Goal: Task Accomplishment & Management: Manage account settings

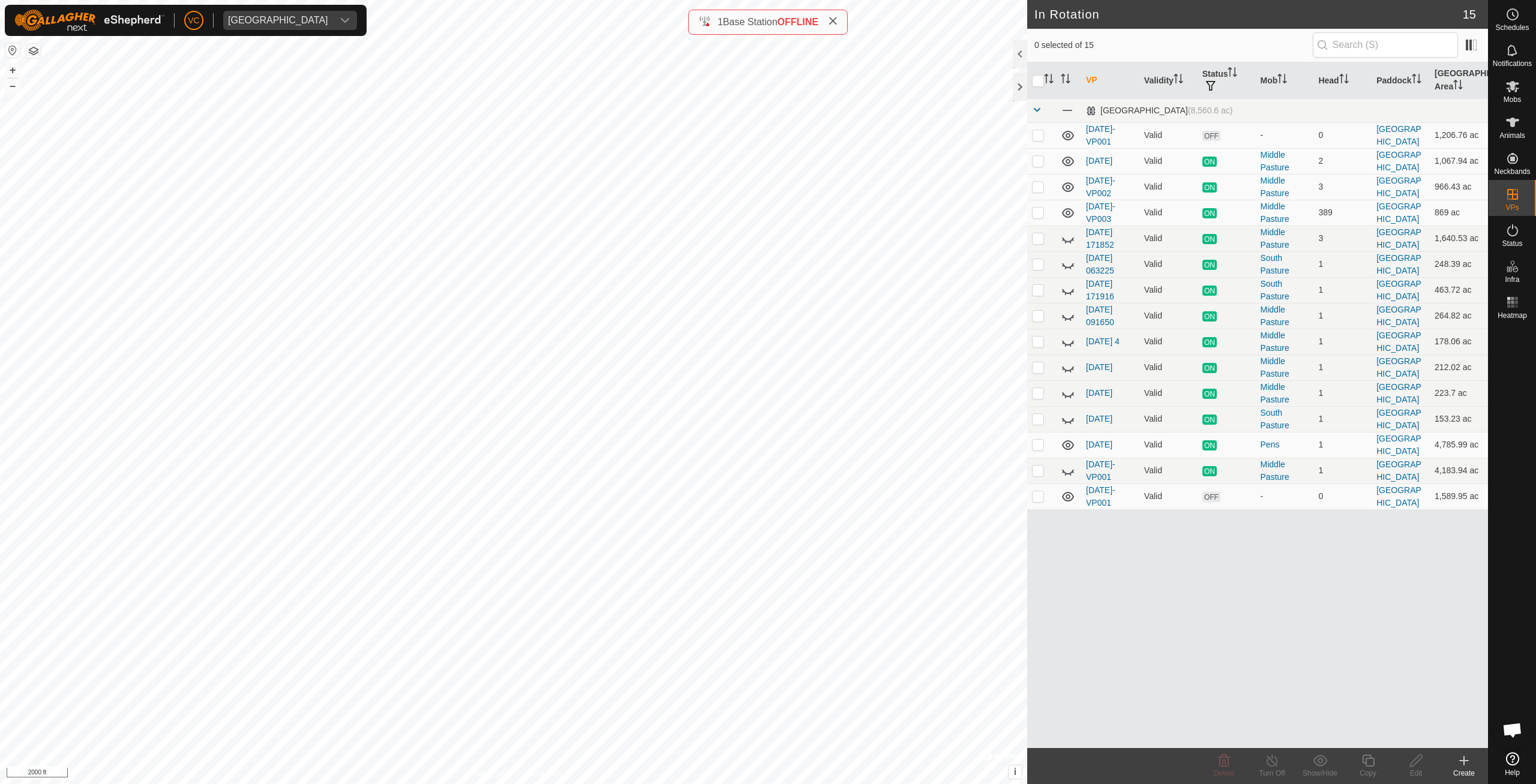
checkbox input "true"
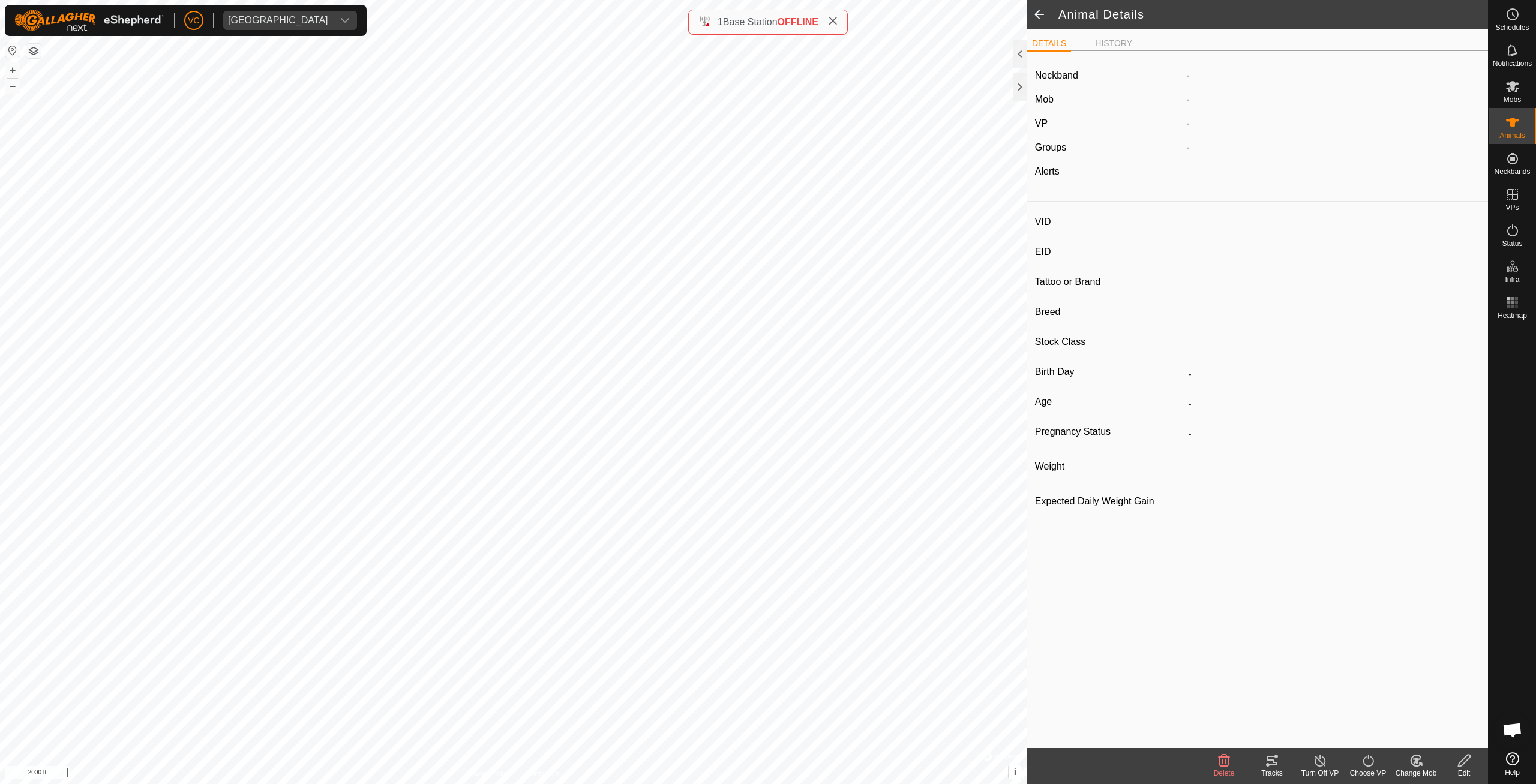
type input "-"
type input "840003300623139"
type input "-"
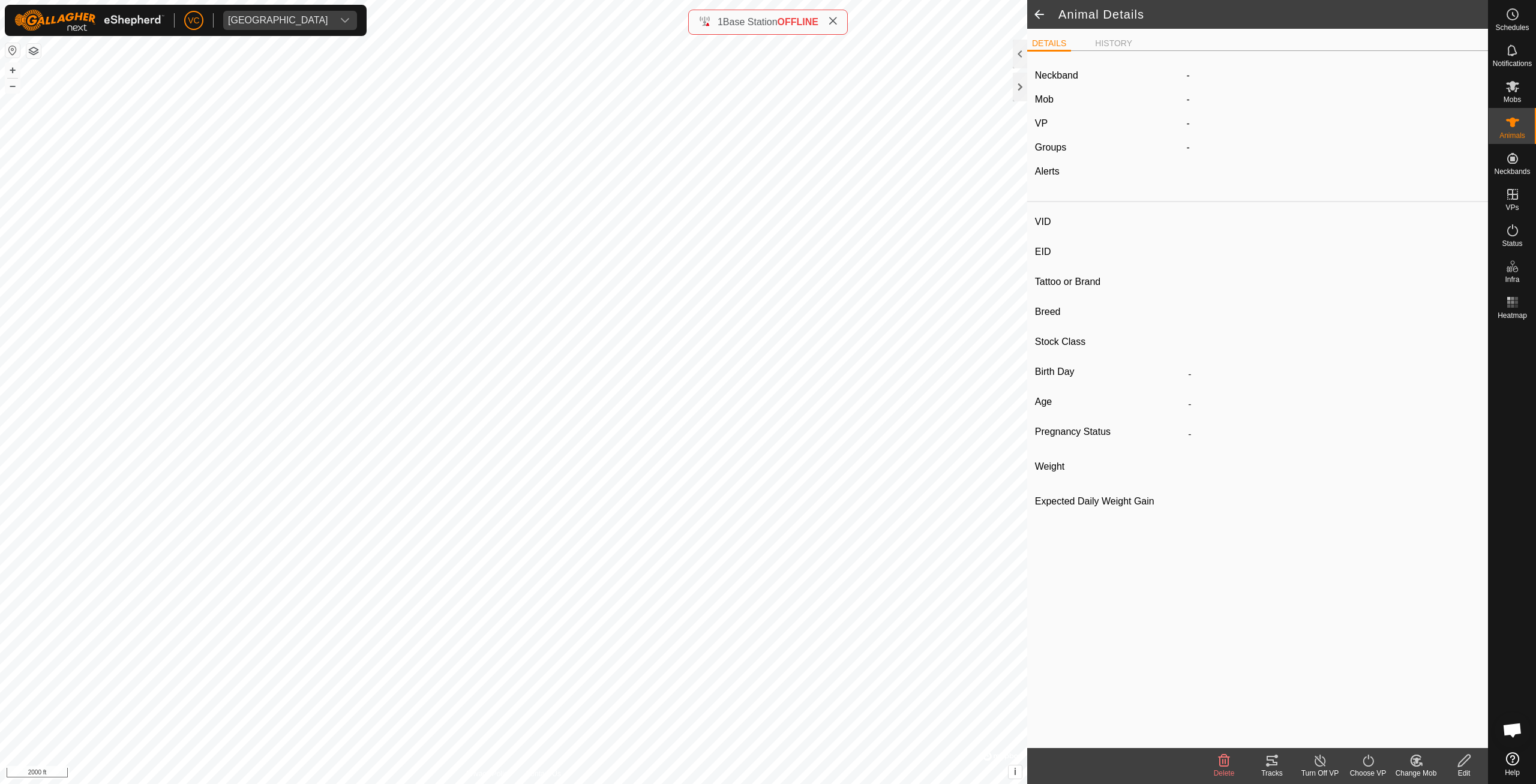
type input "-"
click at [1236, 124] on link "[DATE]-VP003" at bounding box center [1242, 128] width 63 height 10
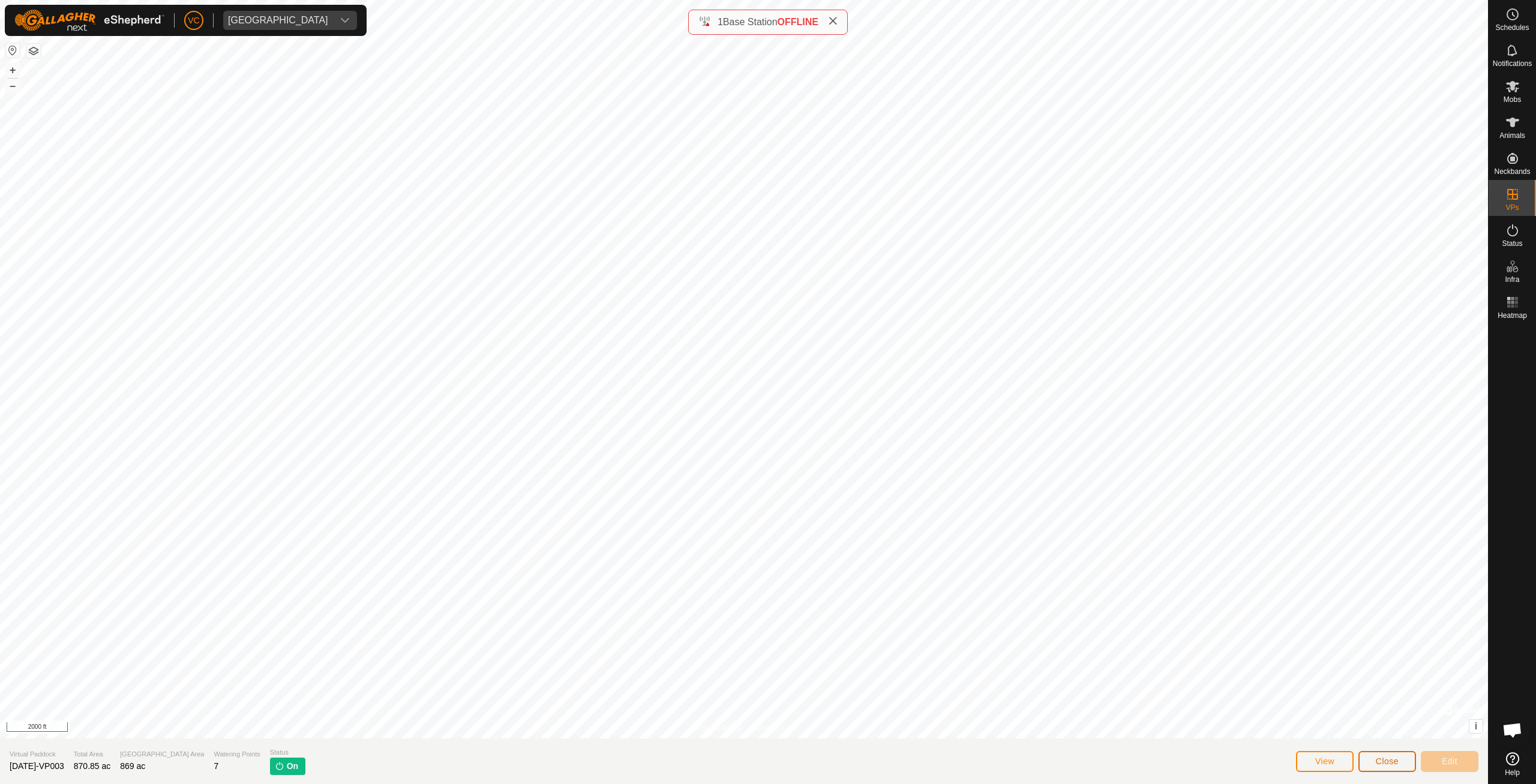
click at [1396, 756] on button "Close" at bounding box center [1387, 761] width 58 height 21
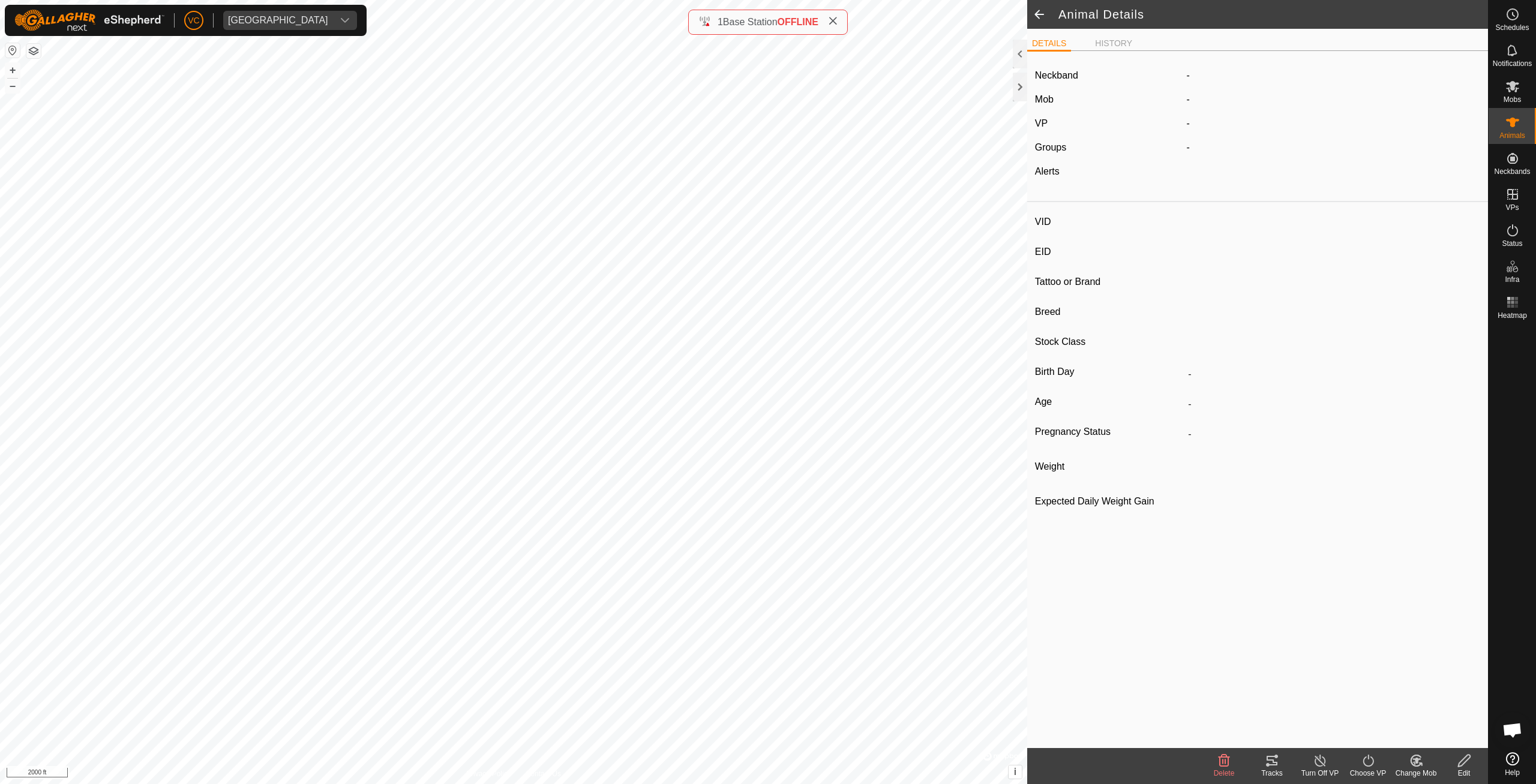
type input "-"
type input "840003300623139"
type input "-"
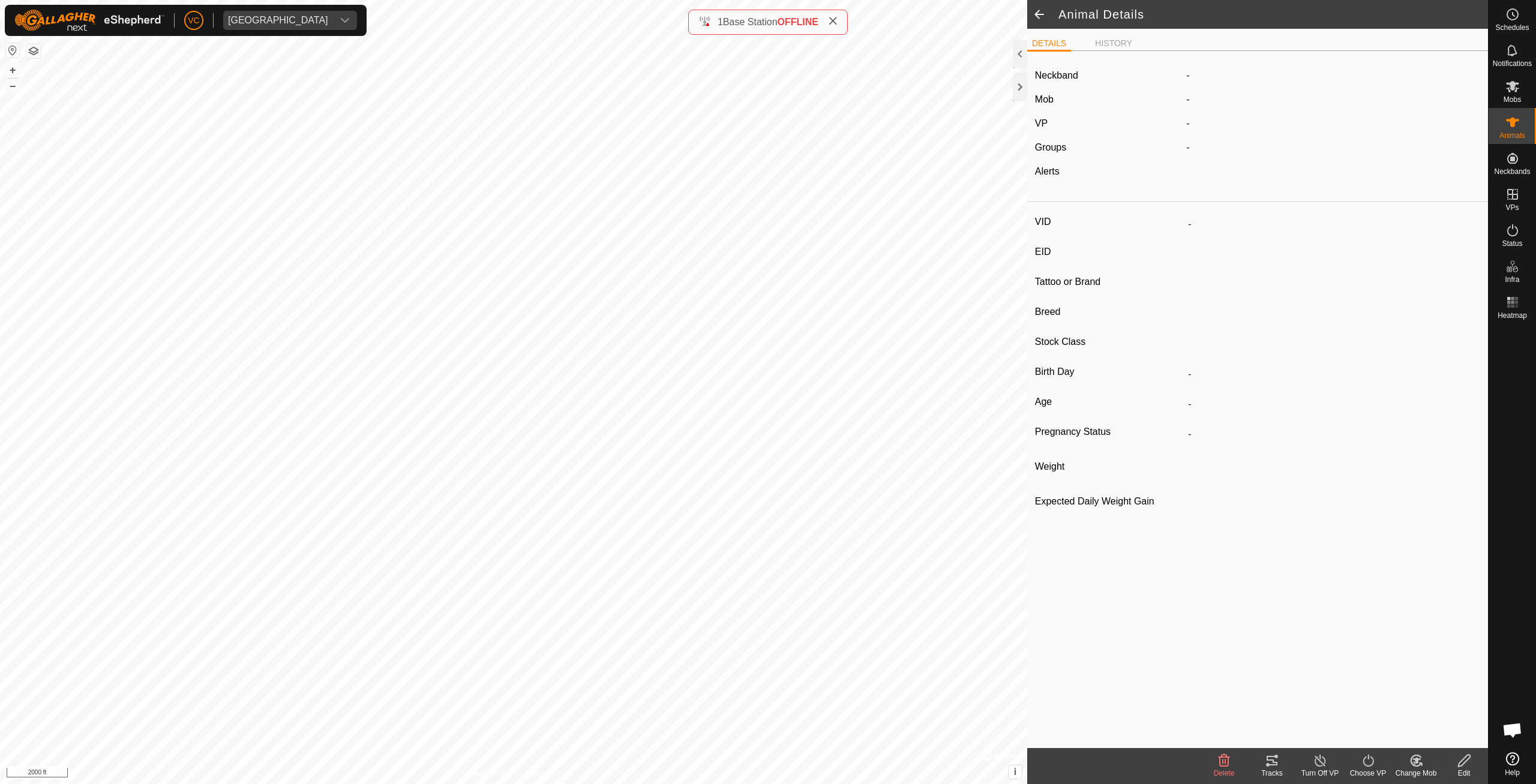
type input "-"
